Goal: Entertainment & Leisure: Consume media (video, audio)

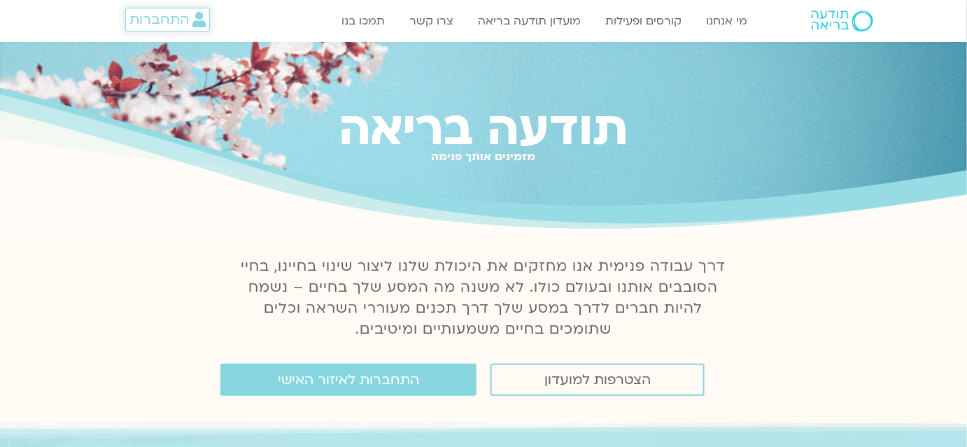
click at [156, 18] on span "התחברות" at bounding box center [158, 19] width 59 height 15
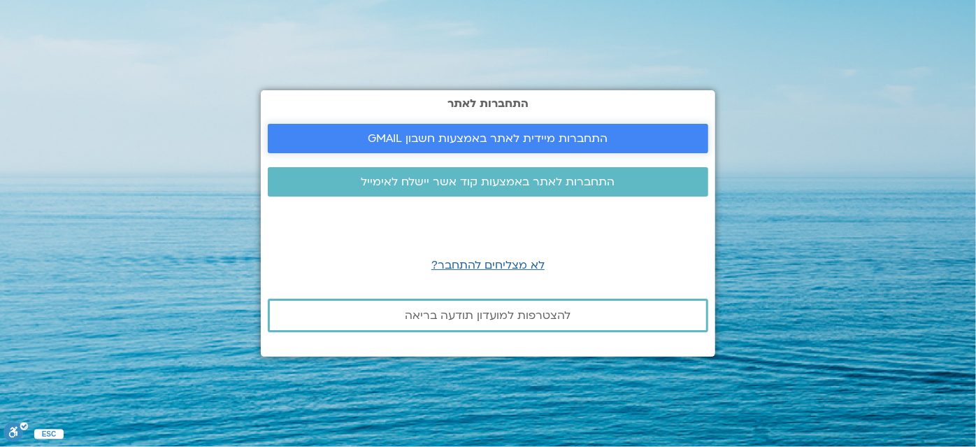
click at [609, 132] on span "התחברות מיידית לאתר באמצעות חשבון GMAIL" at bounding box center [488, 138] width 407 height 13
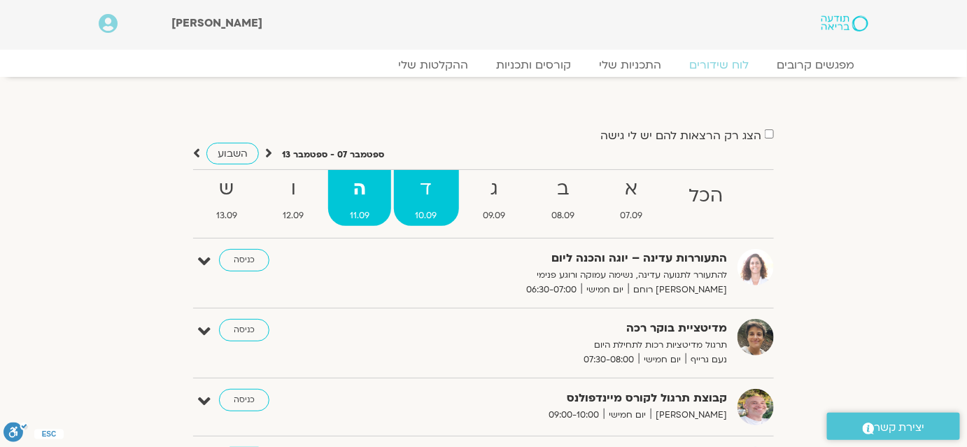
click at [430, 188] on strong "ד" at bounding box center [426, 188] width 65 height 31
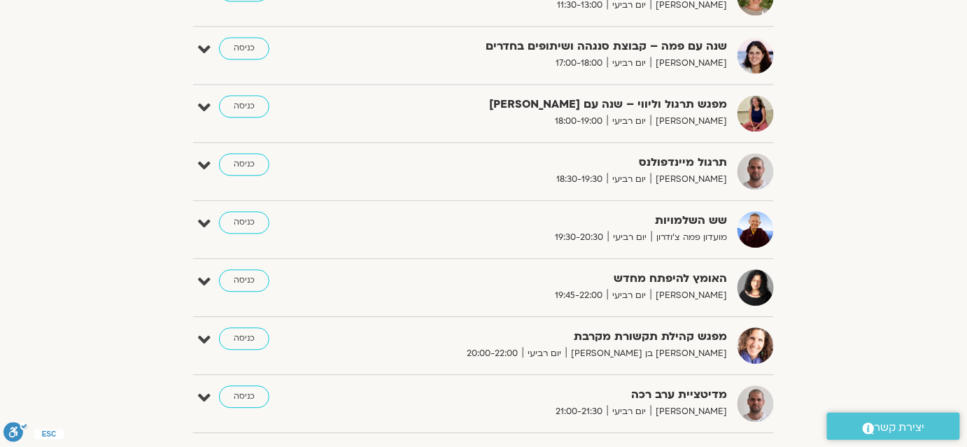
scroll to position [953, 0]
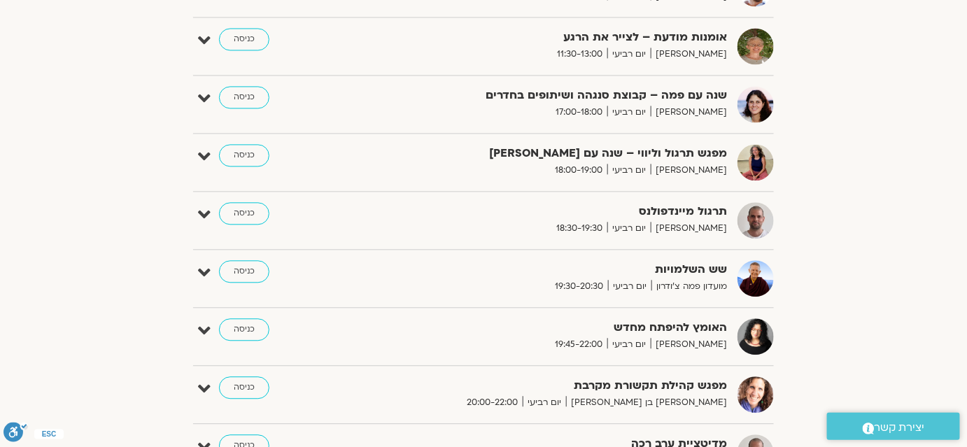
click at [686, 202] on strong "תרגול מיינדפולנס" at bounding box center [555, 211] width 343 height 19
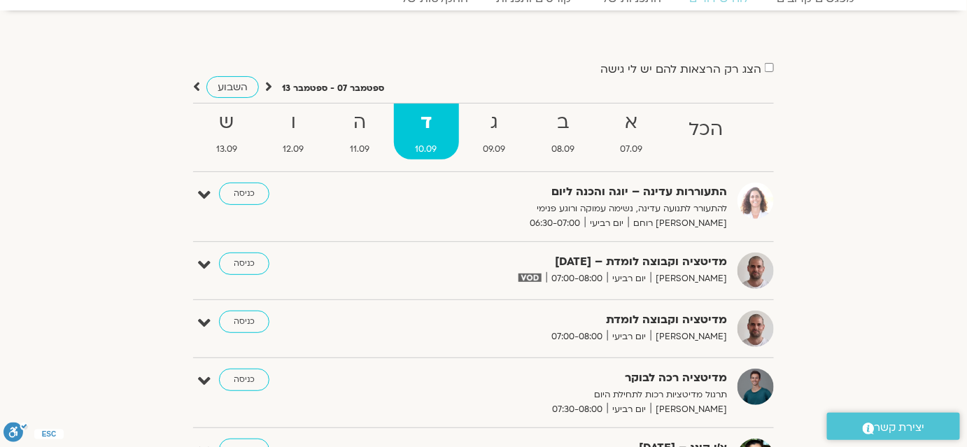
scroll to position [0, 0]
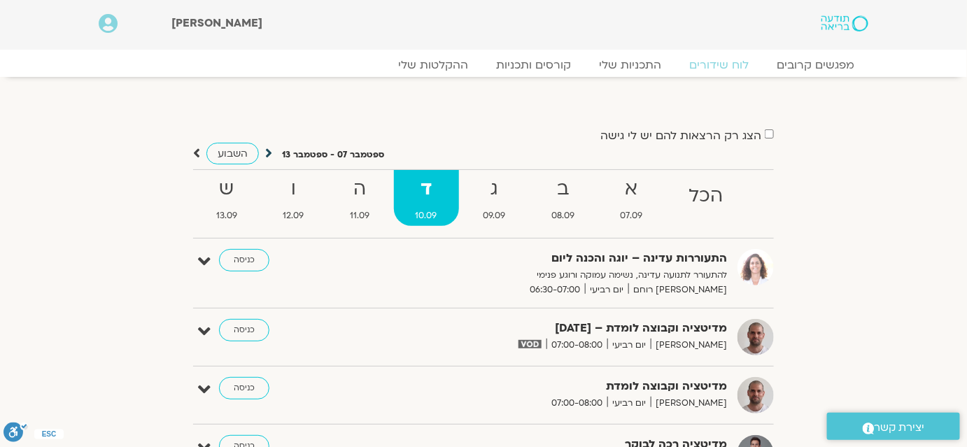
click at [265, 148] on icon at bounding box center [268, 153] width 7 height 14
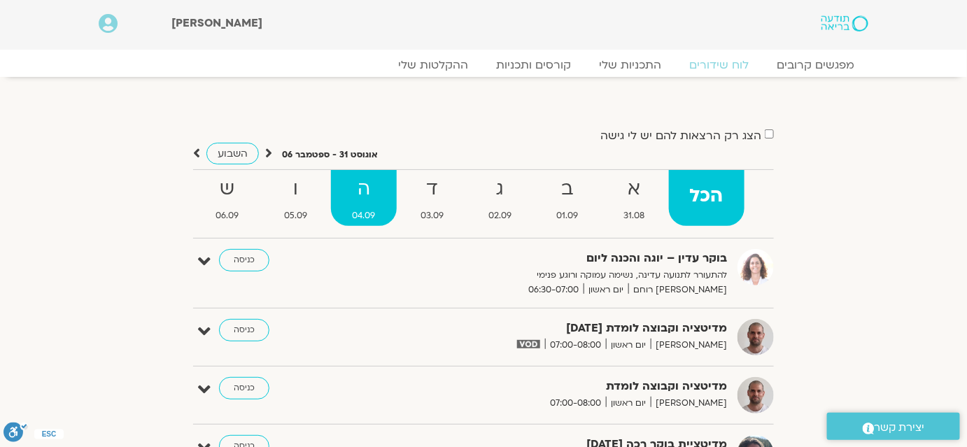
click at [350, 182] on strong "ה" at bounding box center [364, 188] width 66 height 31
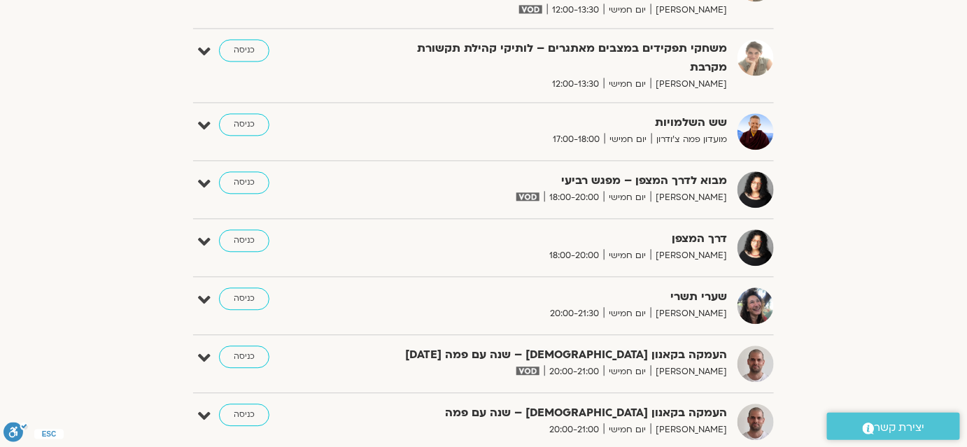
scroll to position [1144, 0]
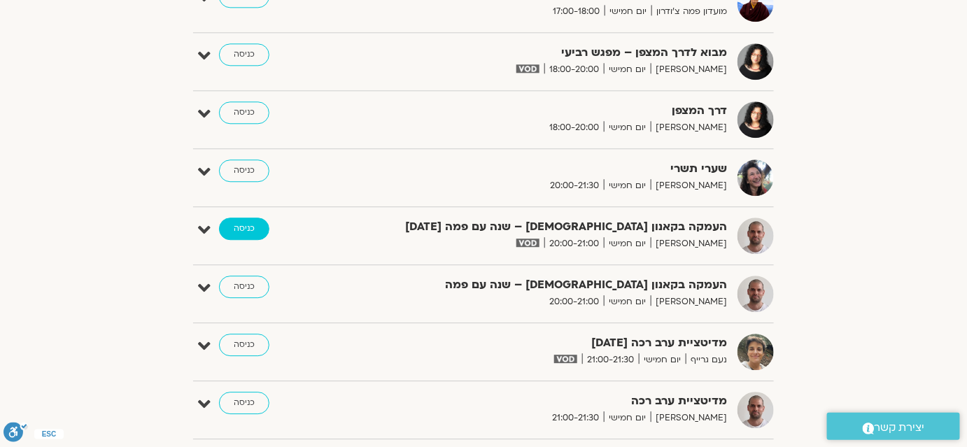
click at [245, 227] on link "כניסה" at bounding box center [244, 228] width 50 height 22
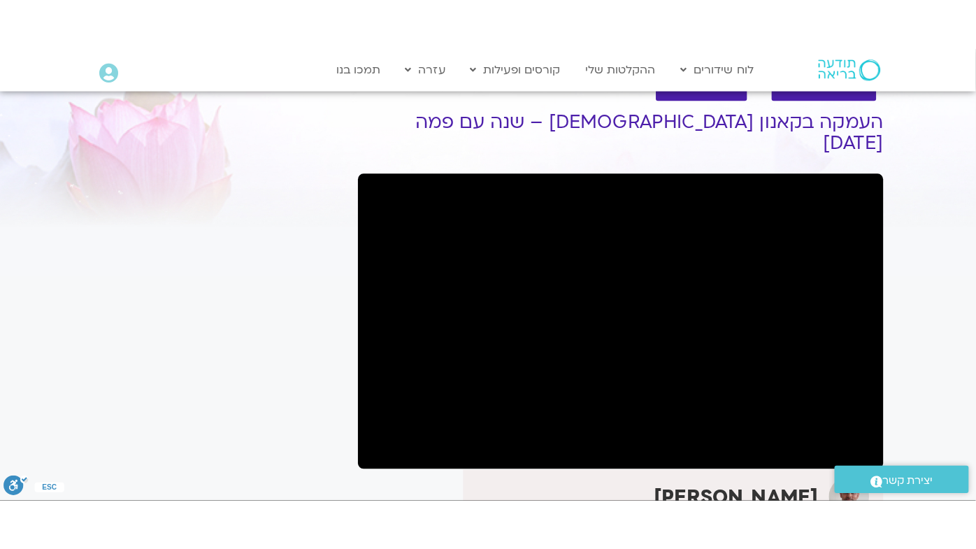
scroll to position [63, 0]
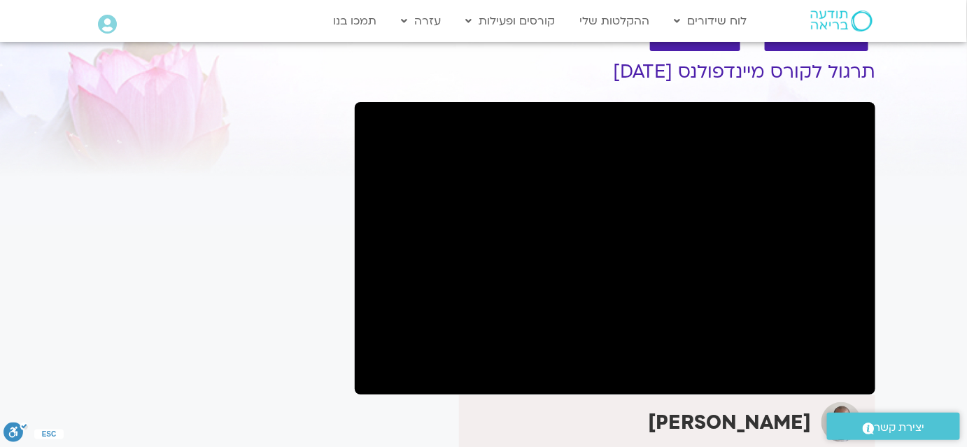
scroll to position [63, 0]
